Goal: Use online tool/utility: Utilize a website feature to perform a specific function

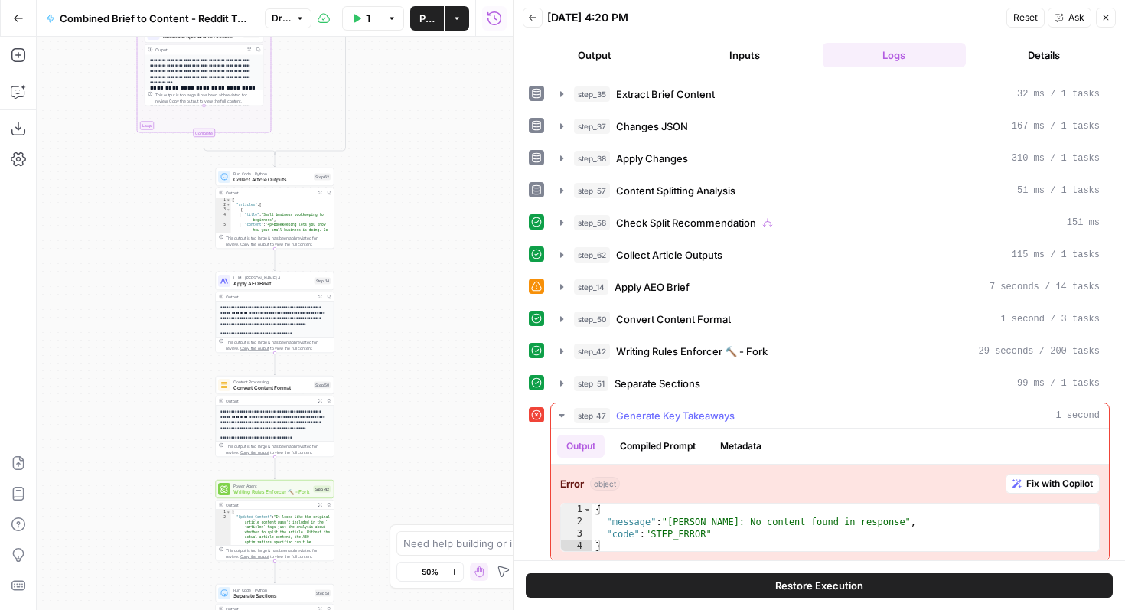
click at [1040, 481] on span "Fix with Copilot" at bounding box center [1059, 484] width 67 height 14
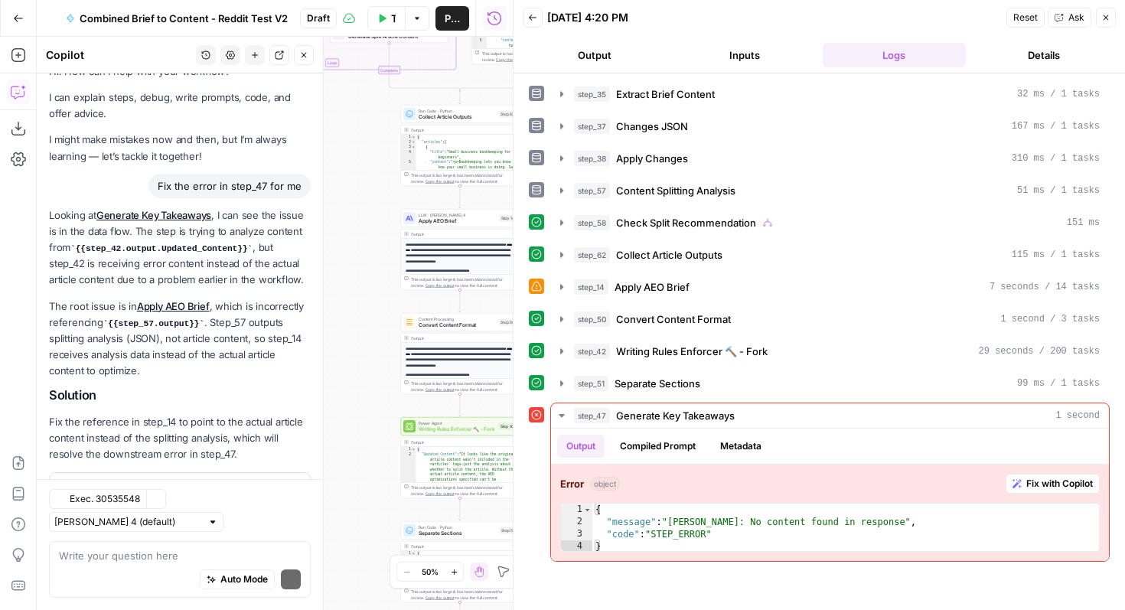
scroll to position [67, 0]
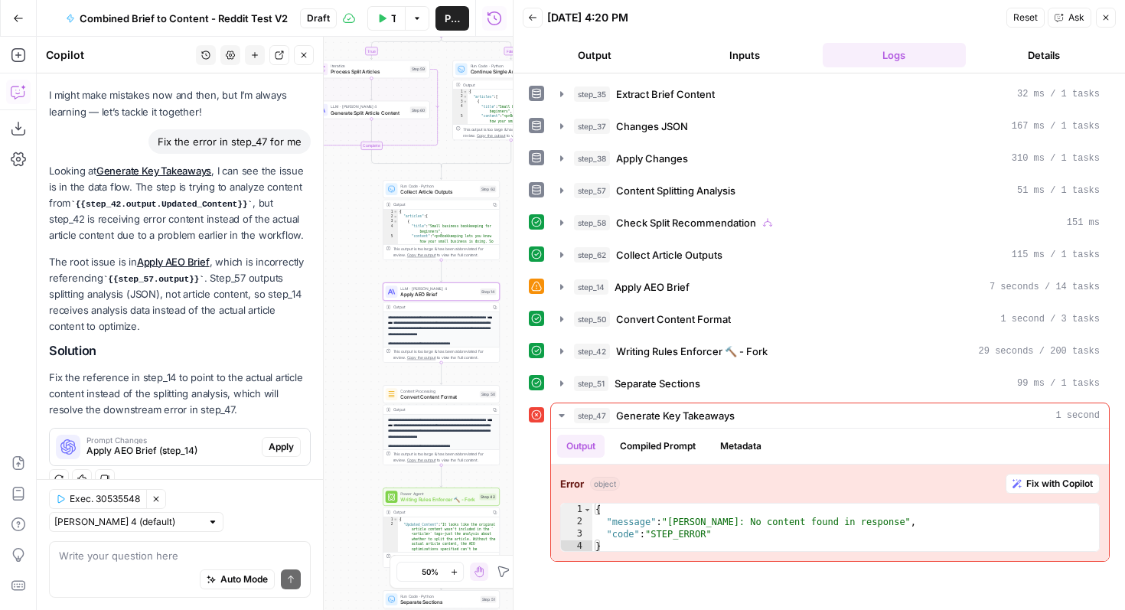
click at [276, 448] on span "Apply" at bounding box center [281, 447] width 25 height 14
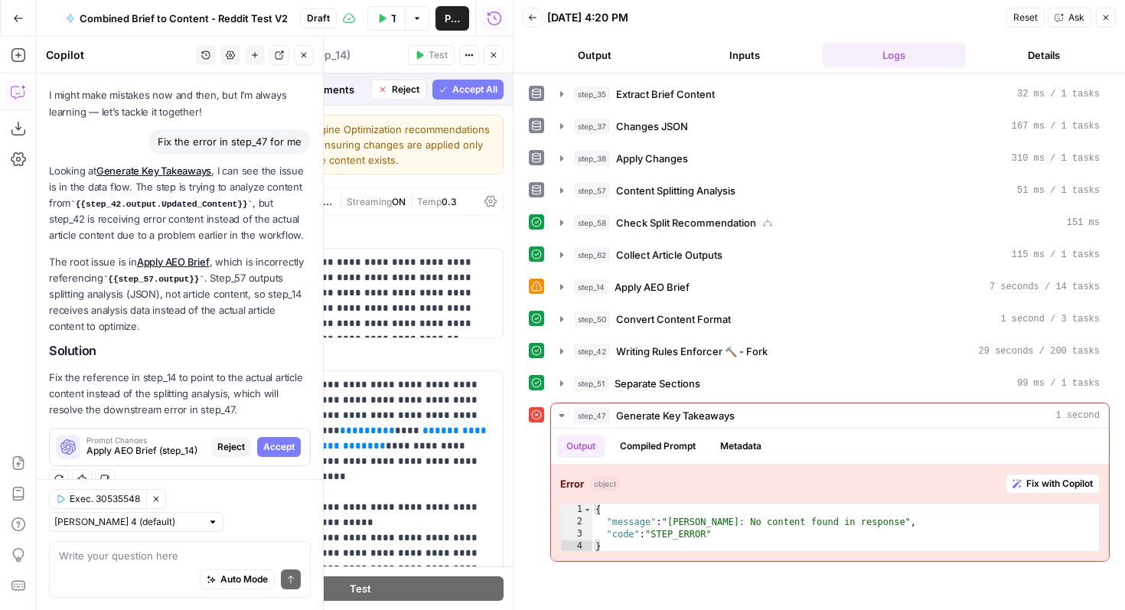
drag, startPoint x: 281, startPoint y: 446, endPoint x: 269, endPoint y: 407, distance: 40.0
click at [281, 445] on span "Accept" at bounding box center [278, 447] width 31 height 14
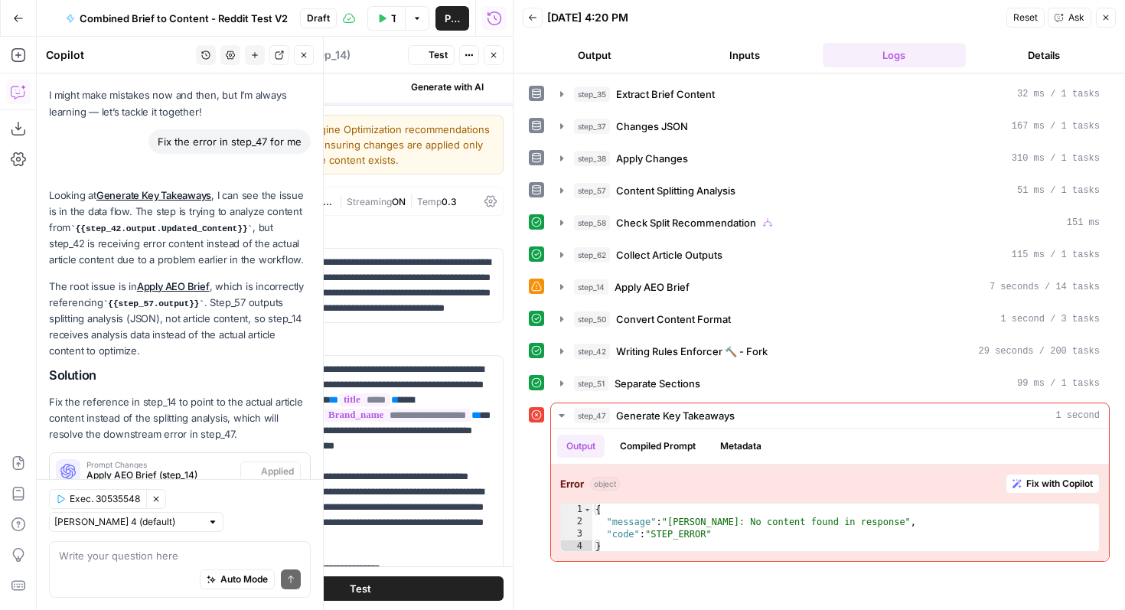
scroll to position [91, 0]
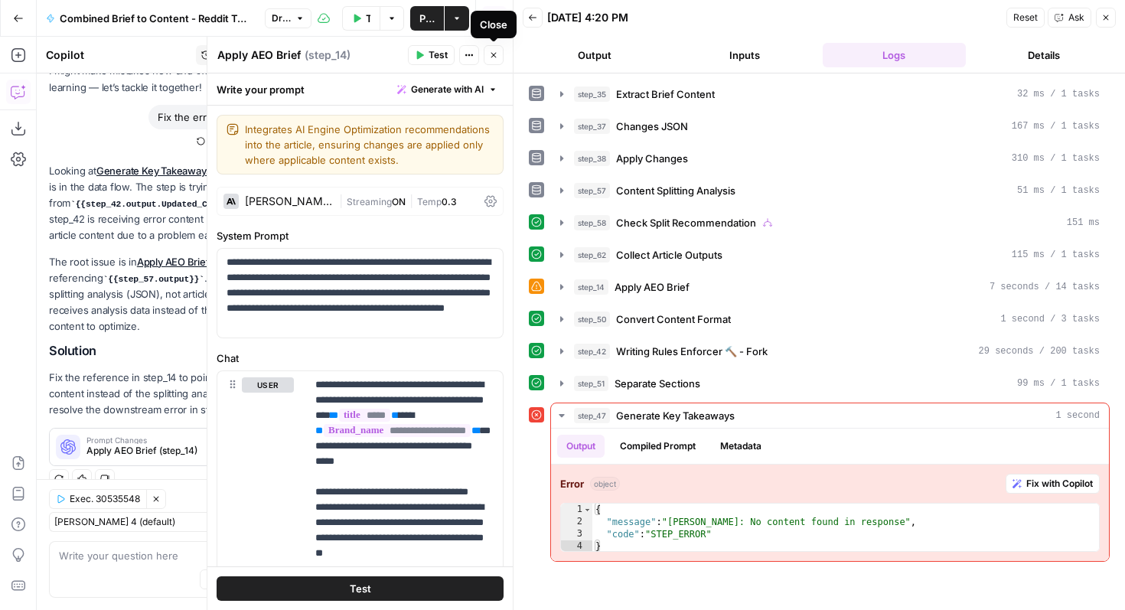
click at [497, 54] on icon "button" at bounding box center [493, 55] width 9 height 9
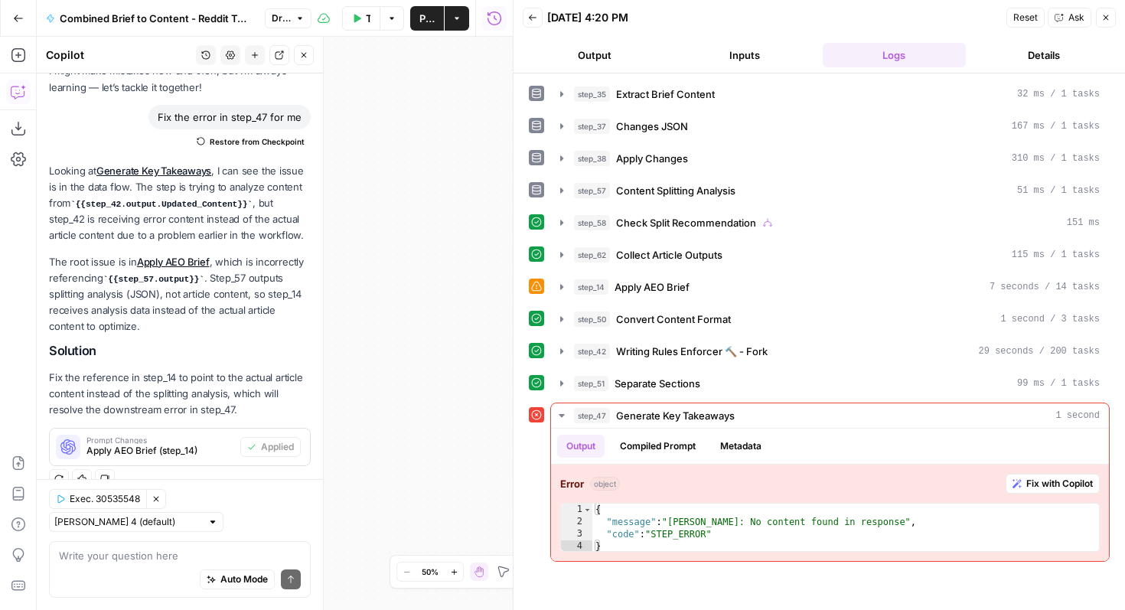
click at [374, 21] on button "Test Data" at bounding box center [361, 18] width 38 height 24
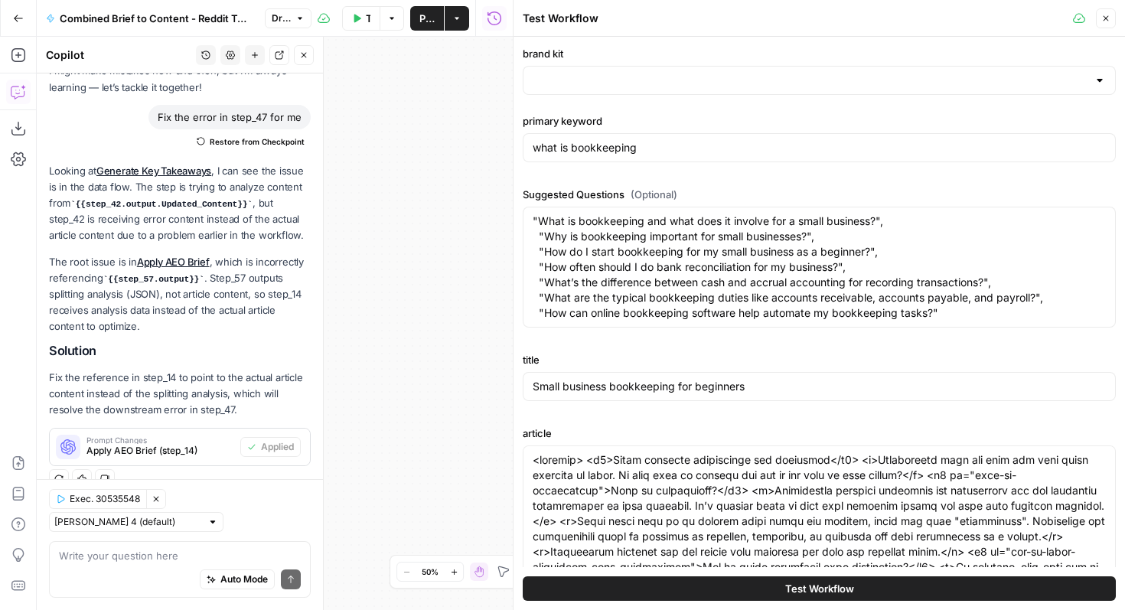
type input "Xero Reddit"
click at [789, 587] on span "Test Workflow" at bounding box center [819, 588] width 69 height 15
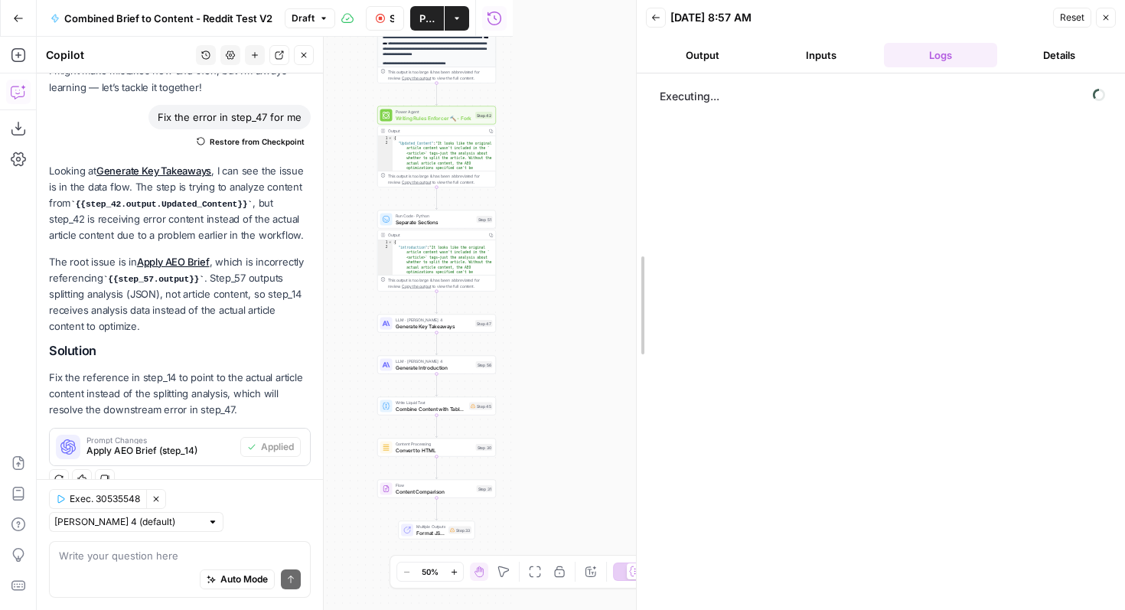
drag, startPoint x: 517, startPoint y: 232, endPoint x: 640, endPoint y: 239, distance: 123.4
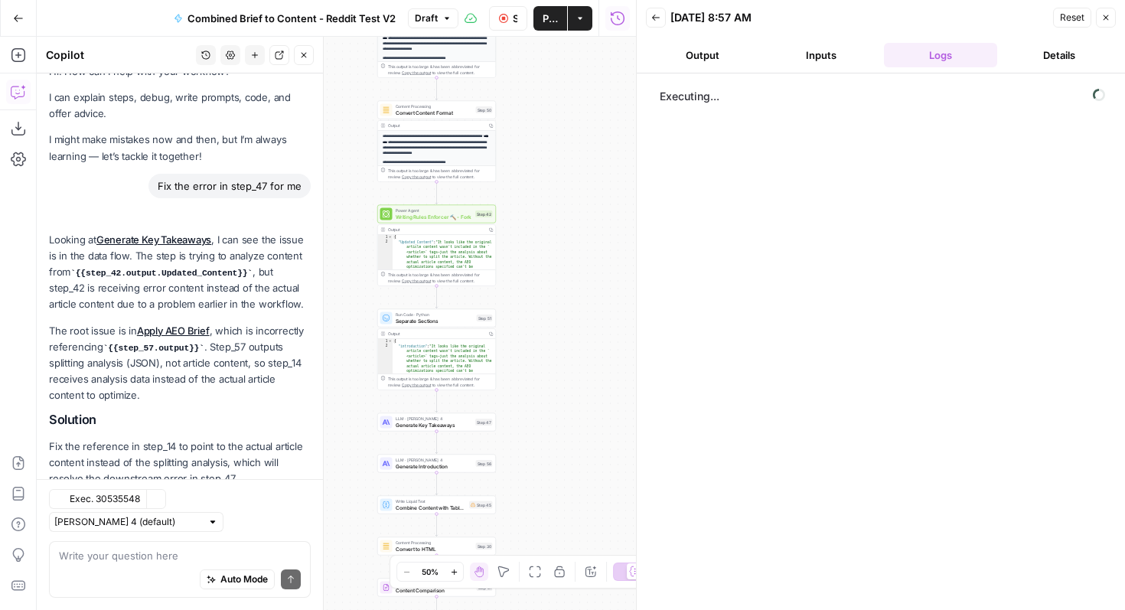
scroll to position [91, 0]
